Goal: Navigation & Orientation: Find specific page/section

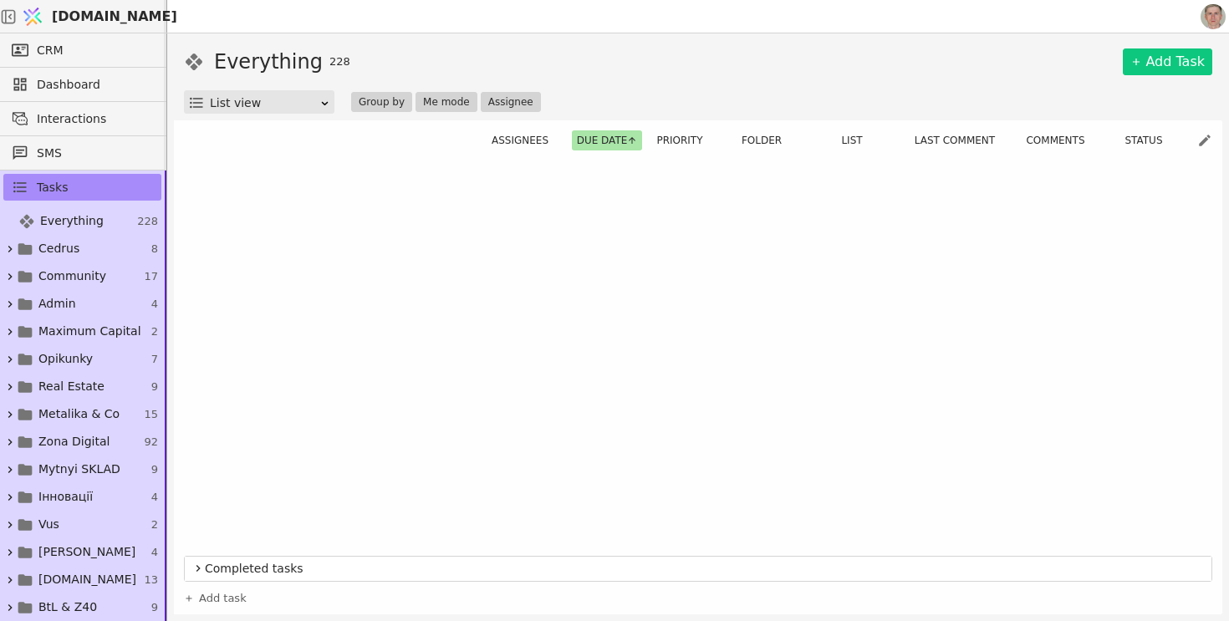
scroll to position [933, 0]
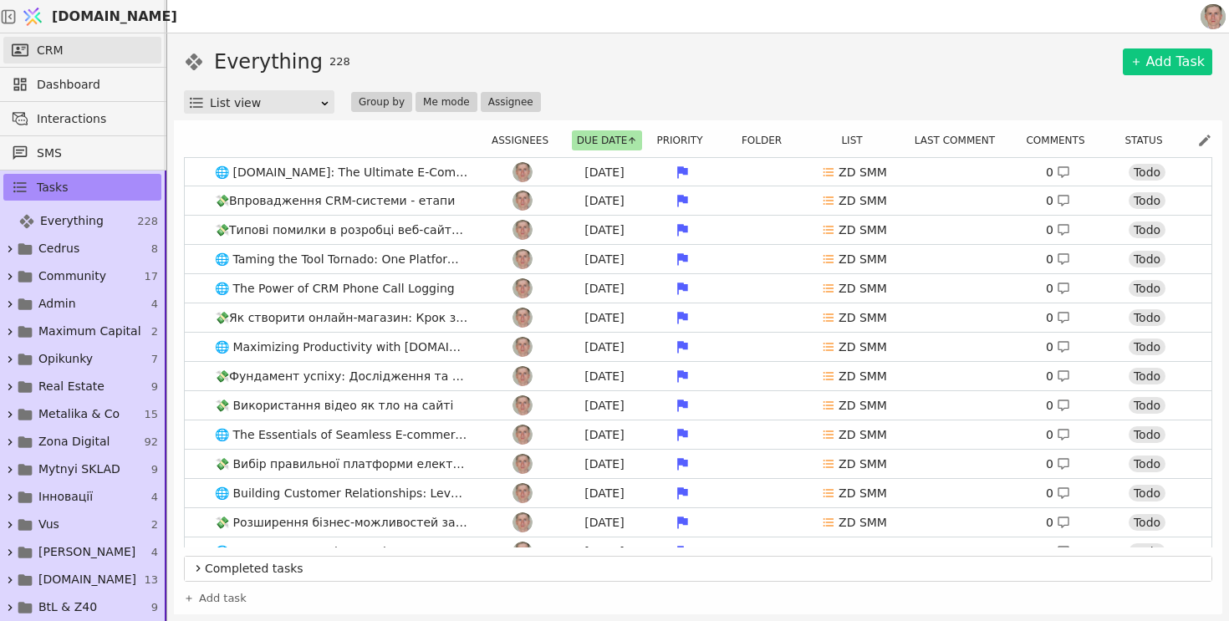
click at [77, 48] on link "CRM" at bounding box center [82, 50] width 158 height 27
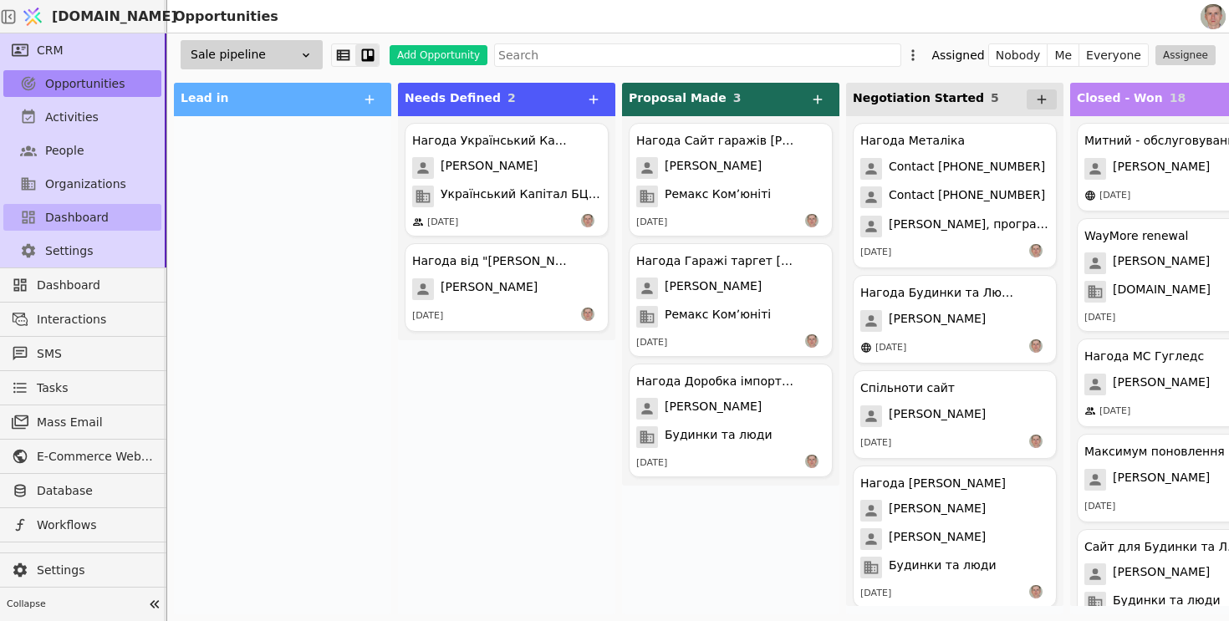
click at [105, 216] on link "Dashboard" at bounding box center [82, 217] width 158 height 27
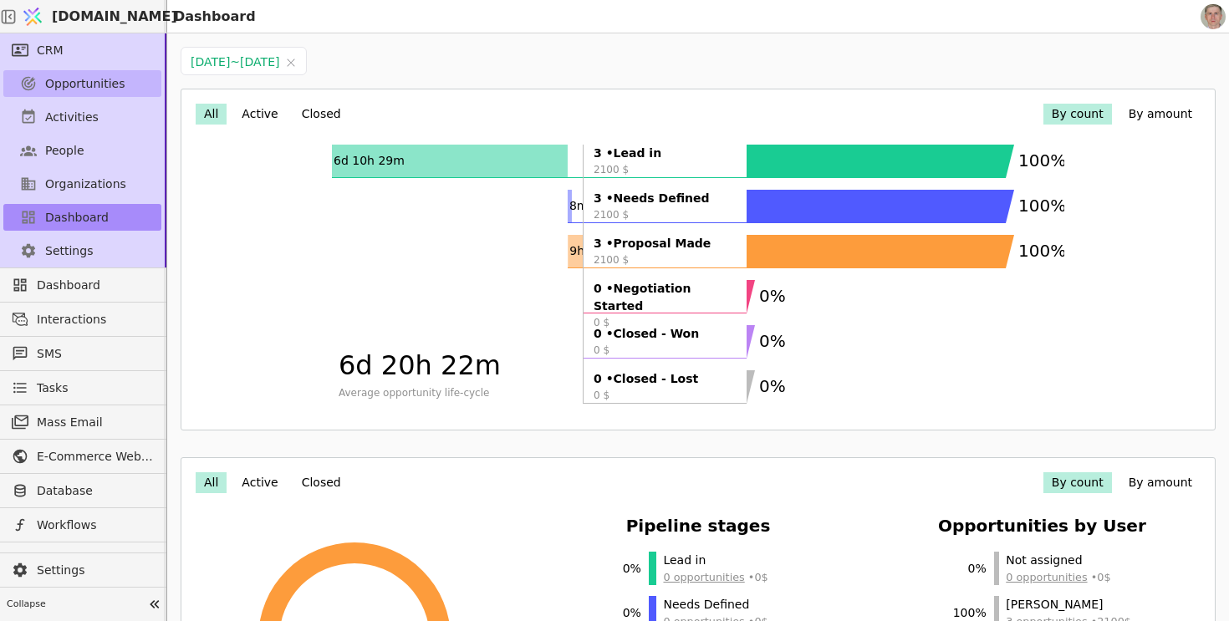
click at [105, 80] on span "Opportunities" at bounding box center [85, 84] width 80 height 18
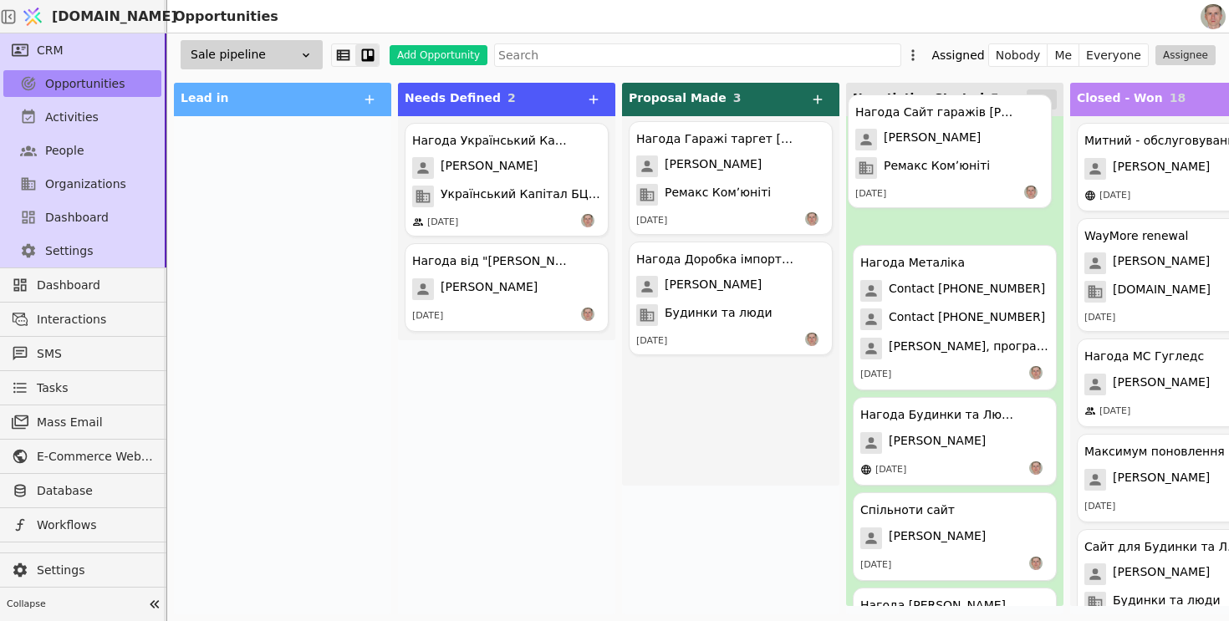
drag, startPoint x: 703, startPoint y: 189, endPoint x: 945, endPoint y: 156, distance: 243.8
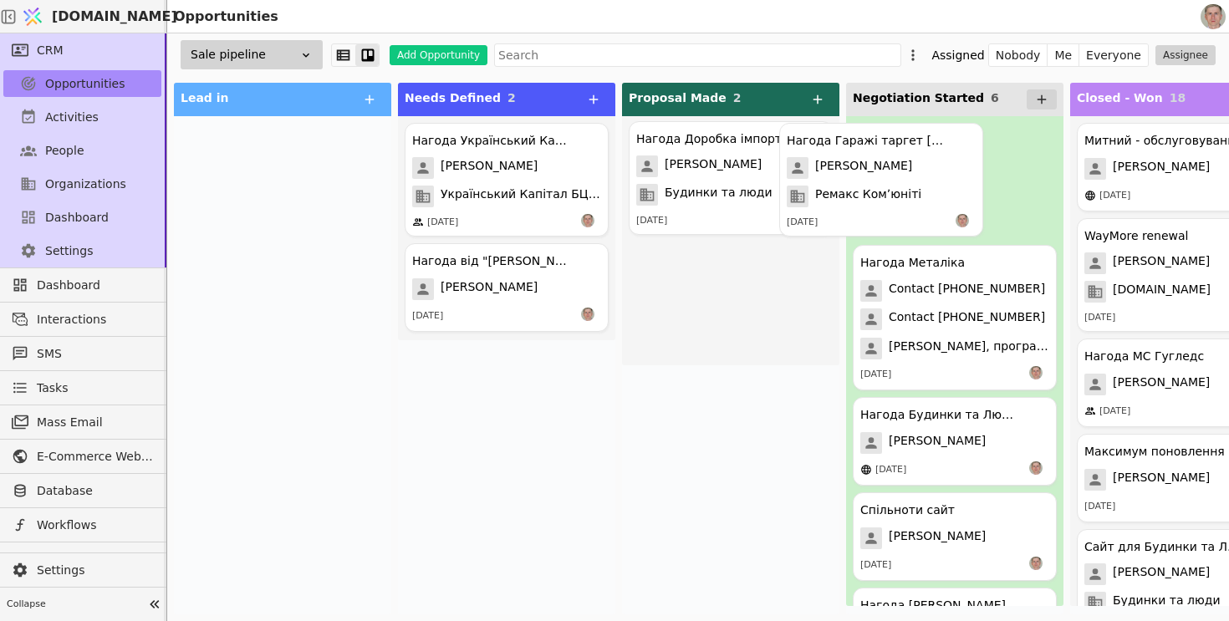
drag, startPoint x: 706, startPoint y: 186, endPoint x: 893, endPoint y: 185, distance: 187.3
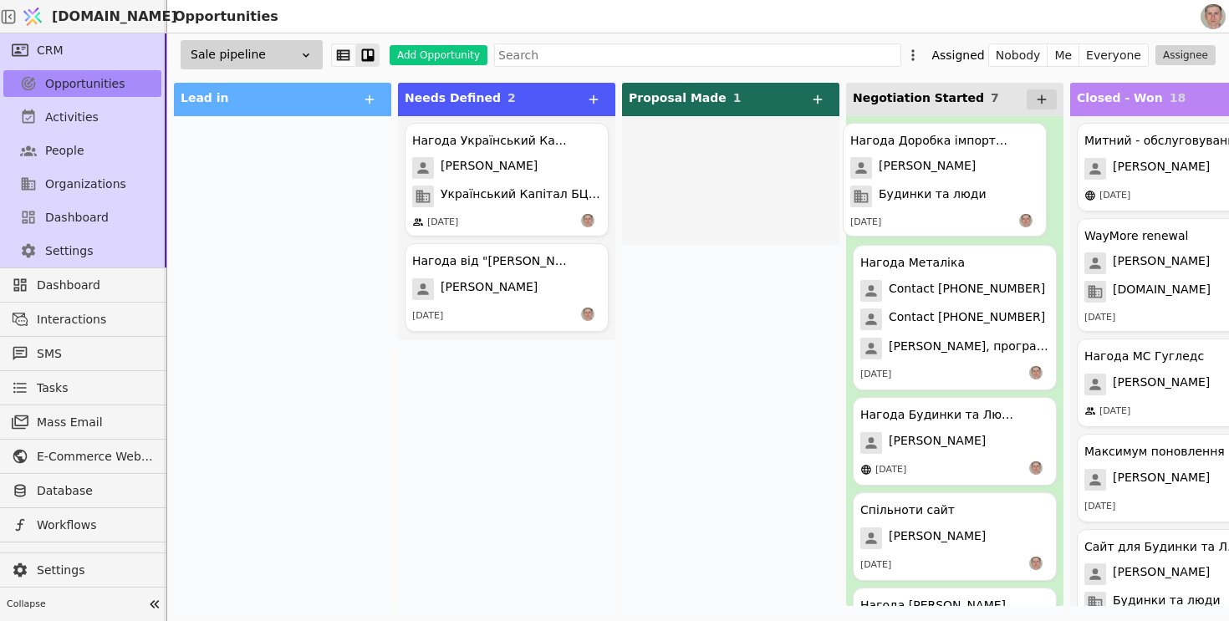
drag, startPoint x: 695, startPoint y: 191, endPoint x: 920, endPoint y: 189, distance: 225.7
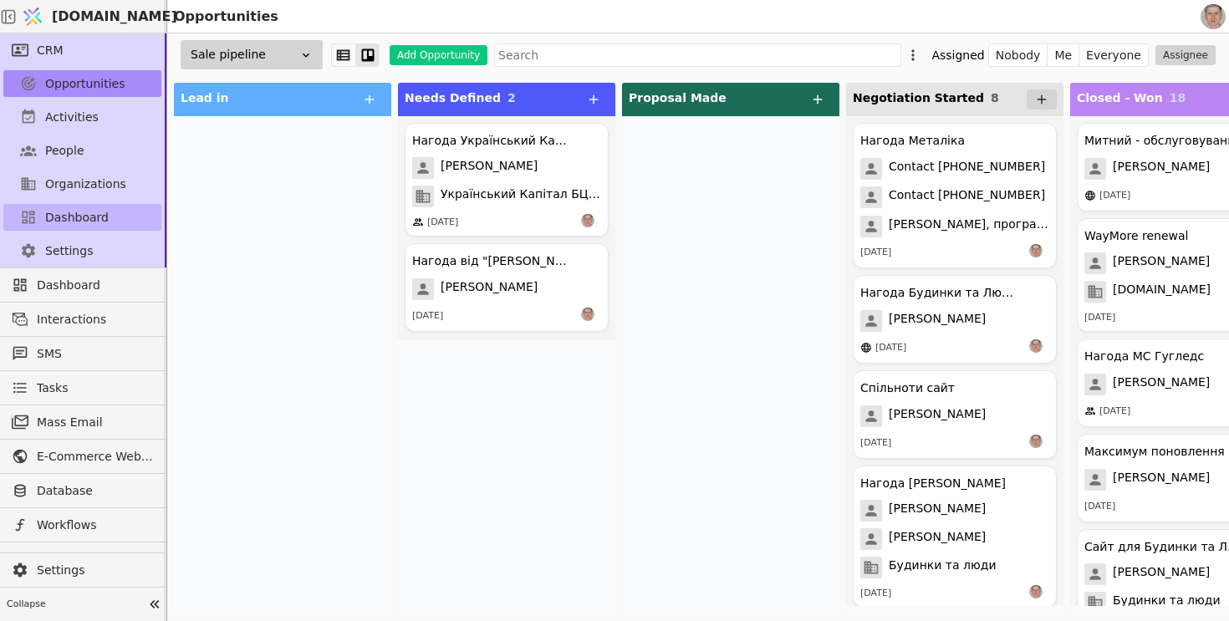
click at [112, 215] on link "Dashboard" at bounding box center [82, 217] width 158 height 27
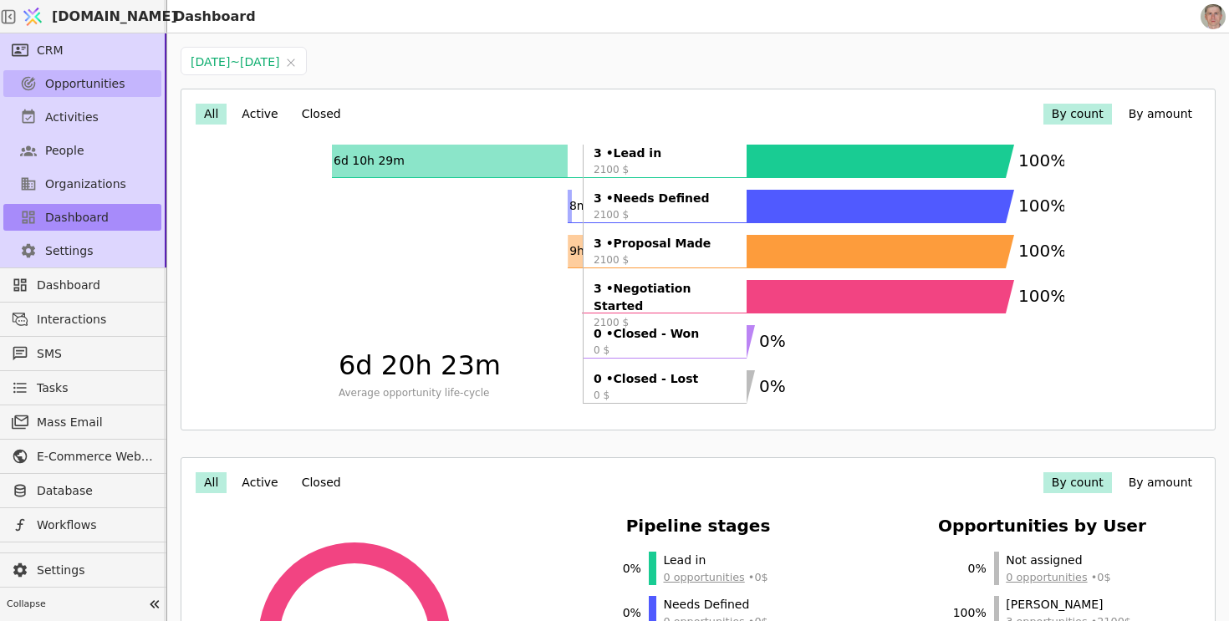
click at [116, 91] on span "Opportunities" at bounding box center [85, 84] width 80 height 18
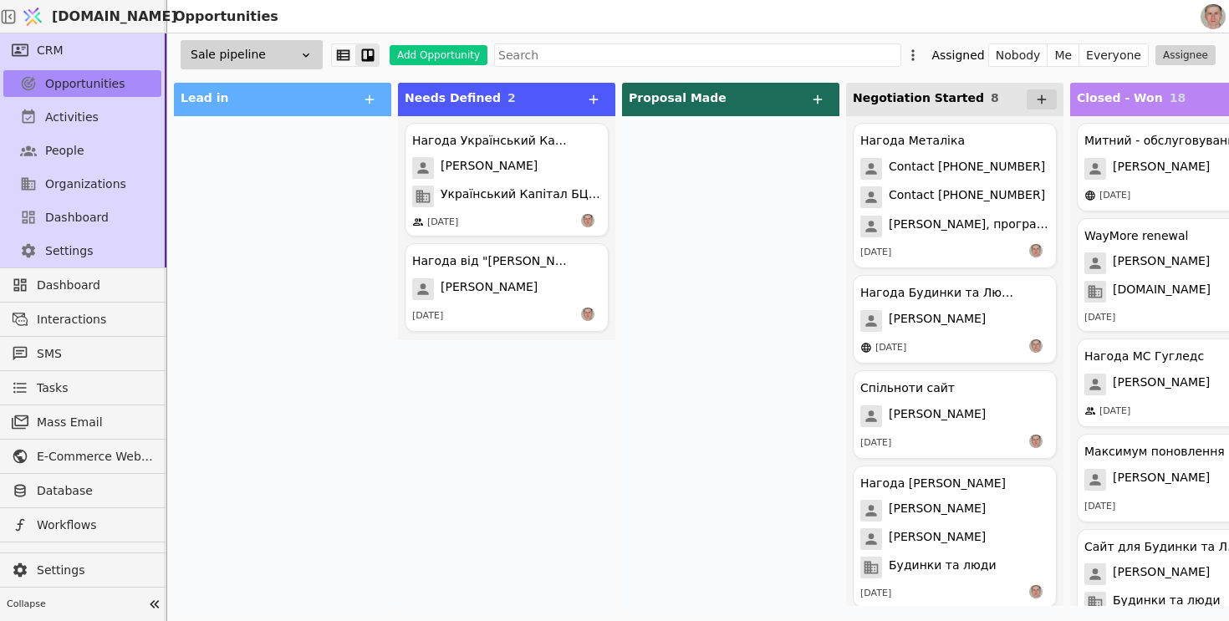
click at [291, 51] on div "Sale pipeline" at bounding box center [252, 54] width 142 height 29
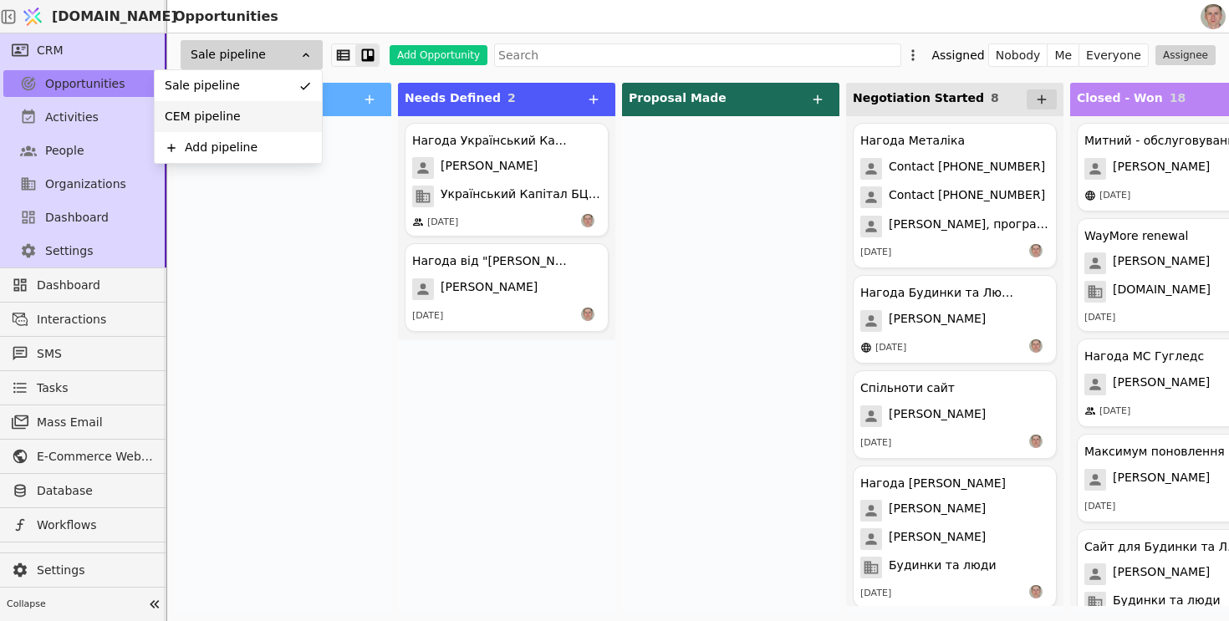
click at [257, 113] on div "CEM pipeline" at bounding box center [238, 116] width 167 height 31
